Goal: Task Accomplishment & Management: Use online tool/utility

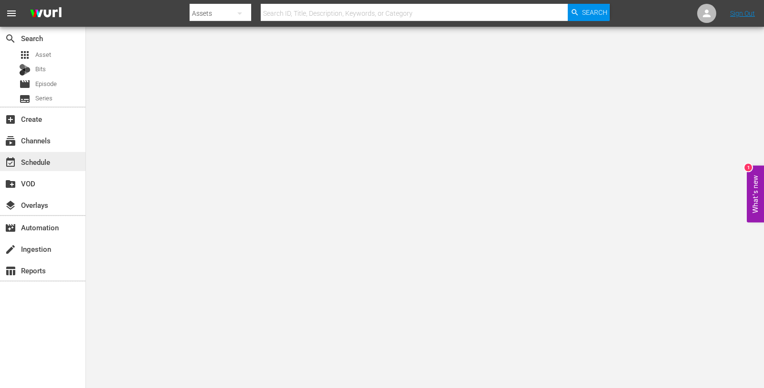
click at [36, 168] on div "event_available Schedule" at bounding box center [42, 161] width 85 height 19
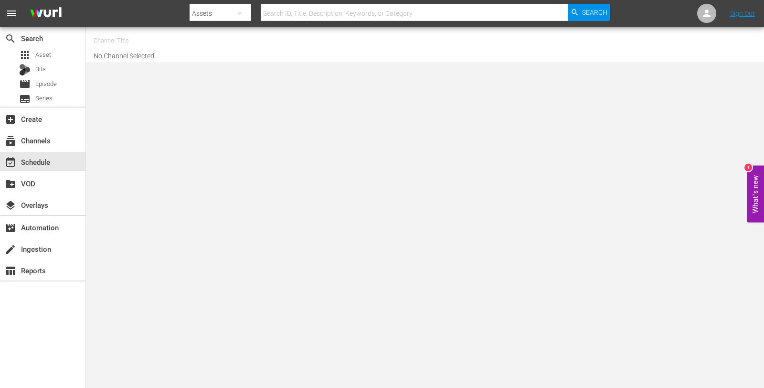
click at [129, 48] on hr at bounding box center [155, 48] width 122 height 0
click at [131, 39] on input "text" at bounding box center [155, 40] width 122 height 23
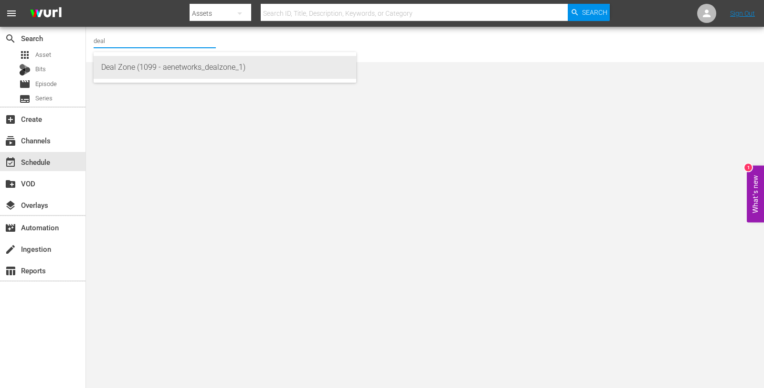
click at [123, 63] on div "Deal Zone (1099 - aenetworks_dealzone_1)" at bounding box center [224, 67] width 247 height 23
type input "Deal Zone (1099 - aenetworks_dealzone_1)"
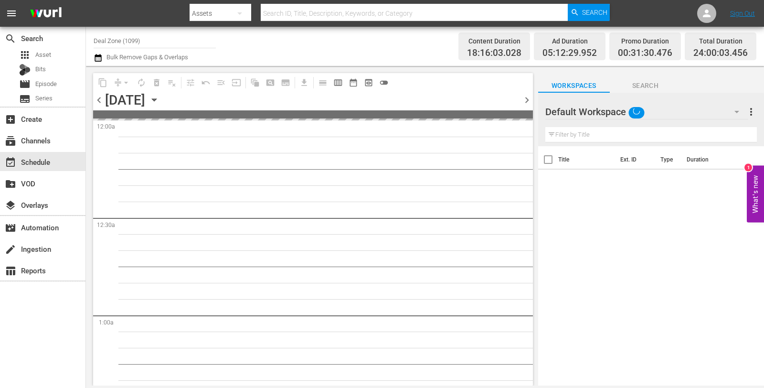
click at [159, 95] on icon "button" at bounding box center [154, 100] width 11 height 11
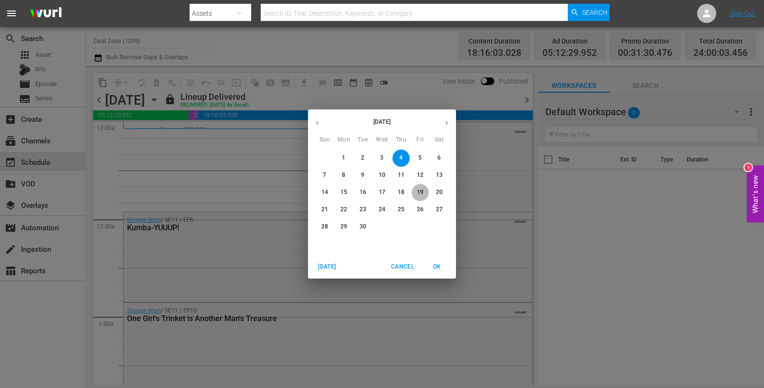
click at [419, 192] on p "19" at bounding box center [420, 192] width 7 height 8
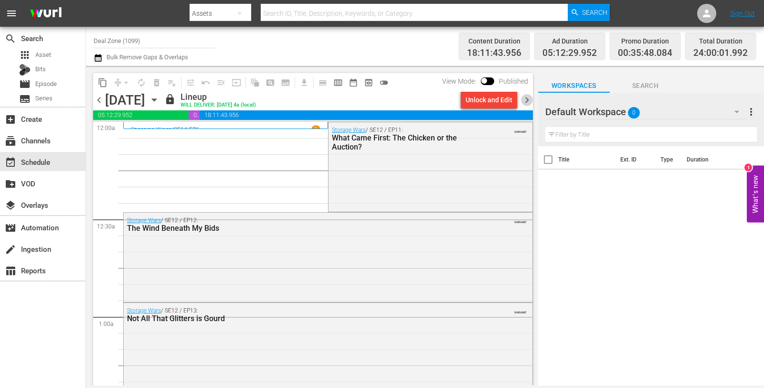
click at [524, 97] on span "chevron_right" at bounding box center [527, 100] width 12 height 12
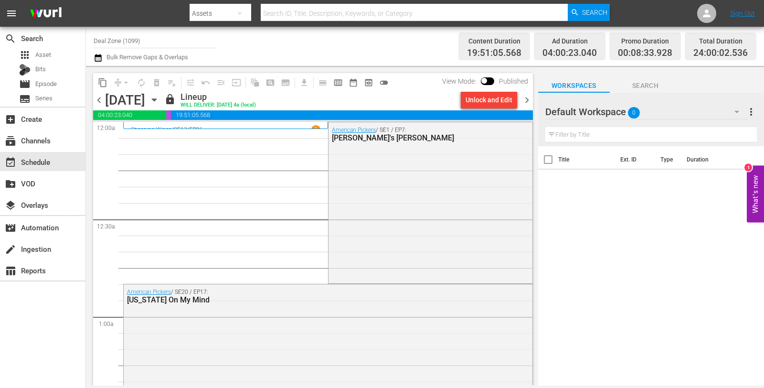
click at [524, 97] on span "chevron_right" at bounding box center [527, 100] width 12 height 12
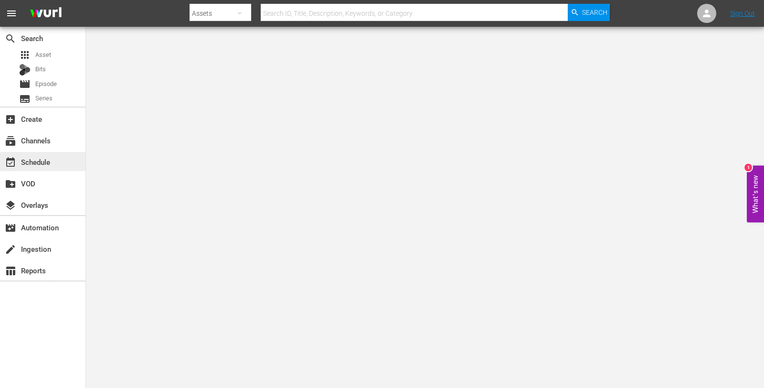
click at [39, 157] on div "event_available Schedule" at bounding box center [26, 160] width 53 height 9
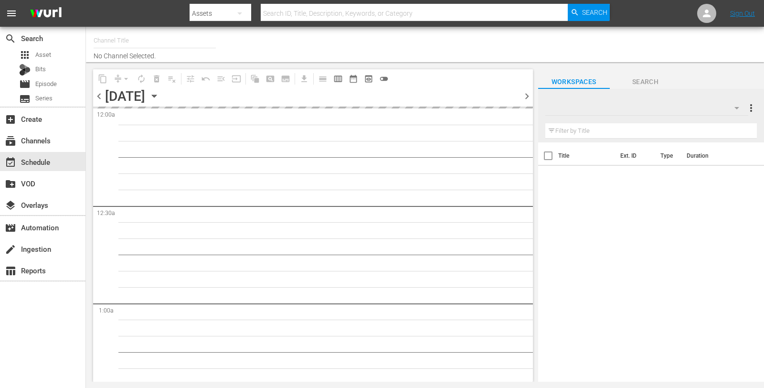
type input "Deal Zone (1099)"
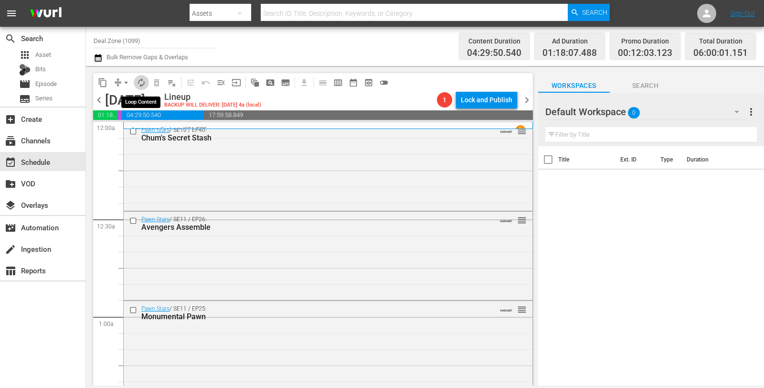
click at [146, 81] on span "autorenew_outlined" at bounding box center [142, 83] width 10 height 10
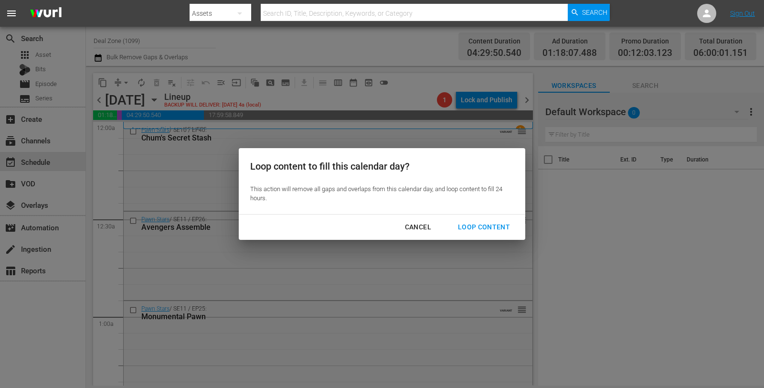
click at [486, 223] on div "Loop Content" at bounding box center [483, 227] width 67 height 12
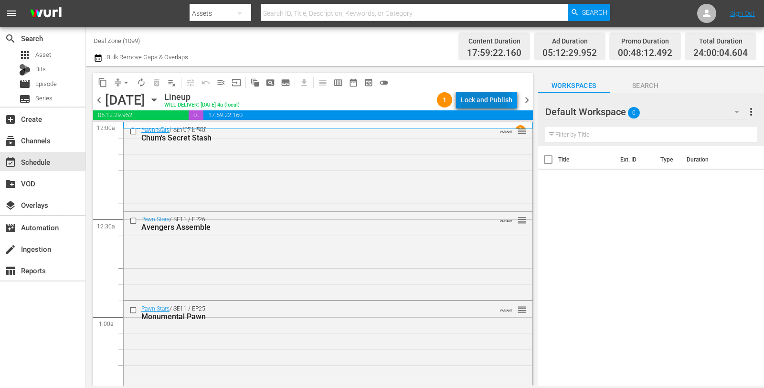
click at [474, 97] on div "Lock and Publish" at bounding box center [487, 99] width 52 height 17
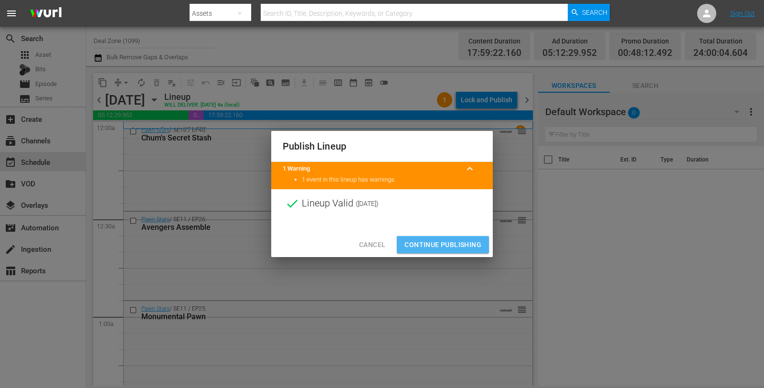
click at [423, 241] on span "Continue Publishing" at bounding box center [442, 245] width 77 height 12
